Goal: Task Accomplishment & Management: Manage account settings

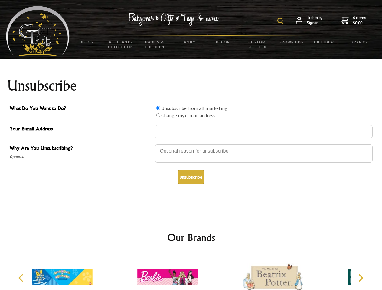
click at [281, 21] on img at bounding box center [280, 21] width 6 height 6
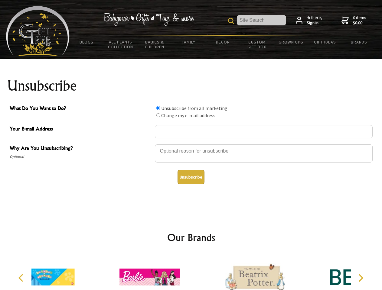
click at [191, 144] on div at bounding box center [264, 154] width 218 height 21
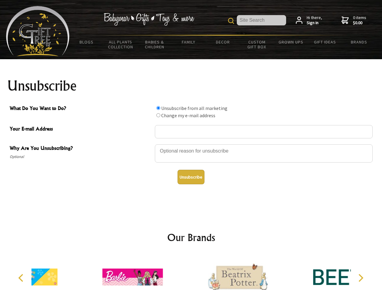
click at [158, 108] on input "What Do You Want to Do?" at bounding box center [158, 108] width 4 height 4
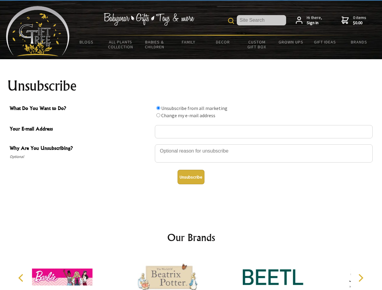
click at [158, 115] on input "What Do You Want to Do?" at bounding box center [158, 115] width 4 height 4
radio input "true"
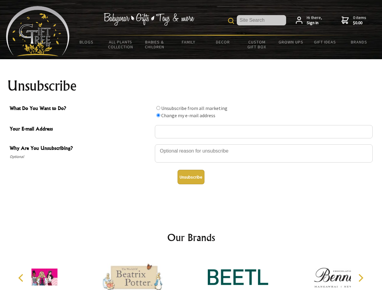
click at [191, 177] on button "Unsubscribe" at bounding box center [190, 177] width 27 height 15
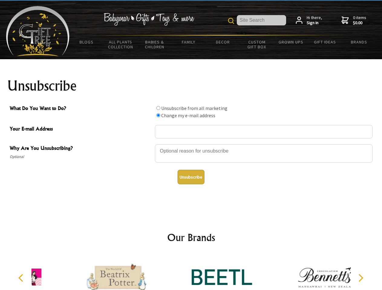
click at [22, 278] on icon "Previous" at bounding box center [22, 278] width 8 height 8
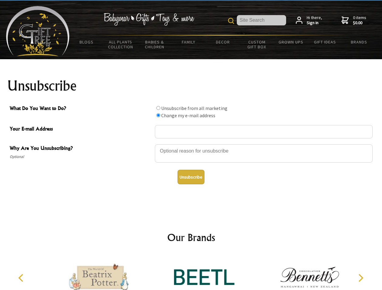
click at [360, 278] on icon "Next" at bounding box center [360, 278] width 8 height 8
